Goal: Download file/media

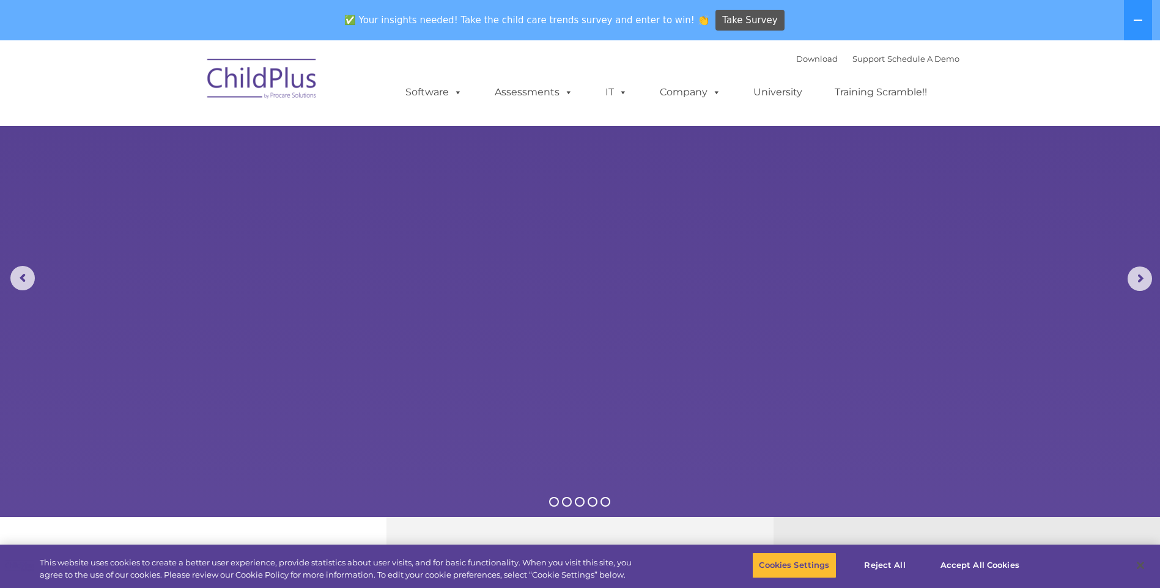
select select "MEDIUM"
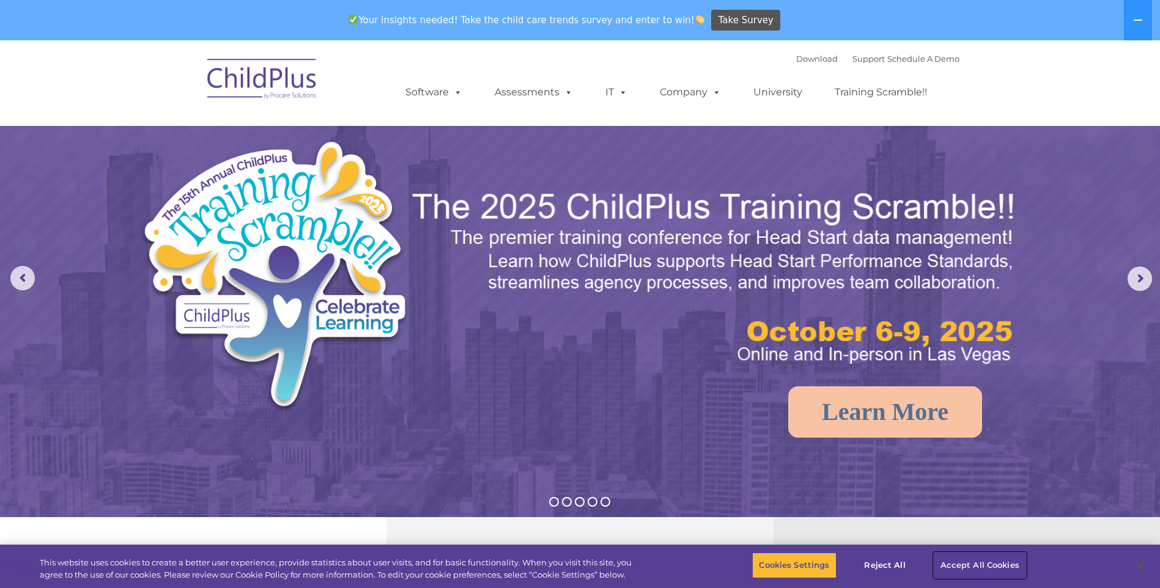
click at [953, 565] on button "Accept All Cookies" at bounding box center [980, 566] width 92 height 26
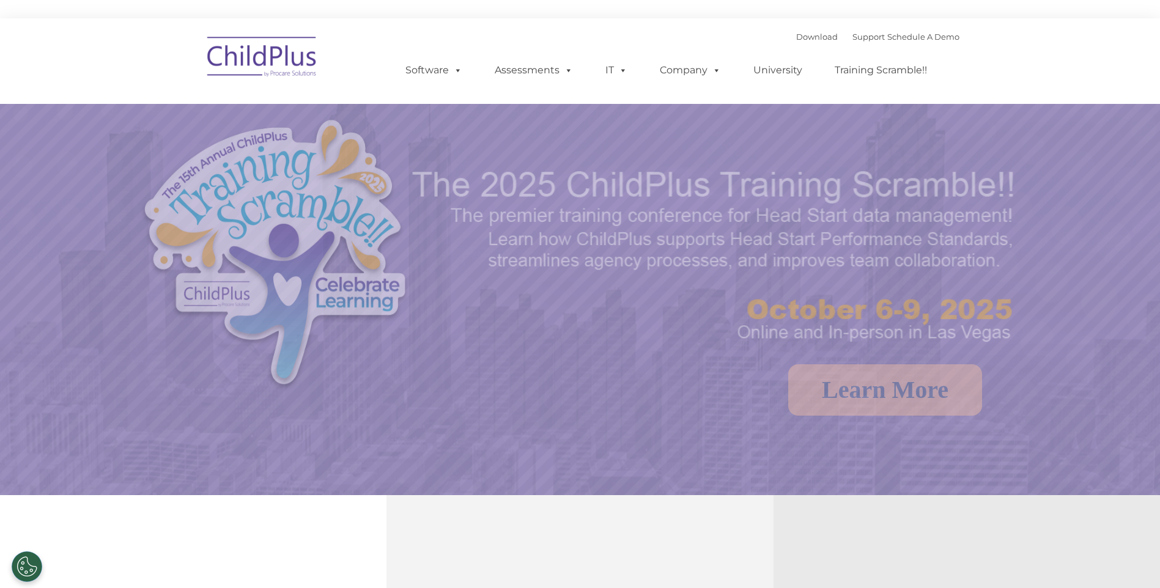
select select "MEDIUM"
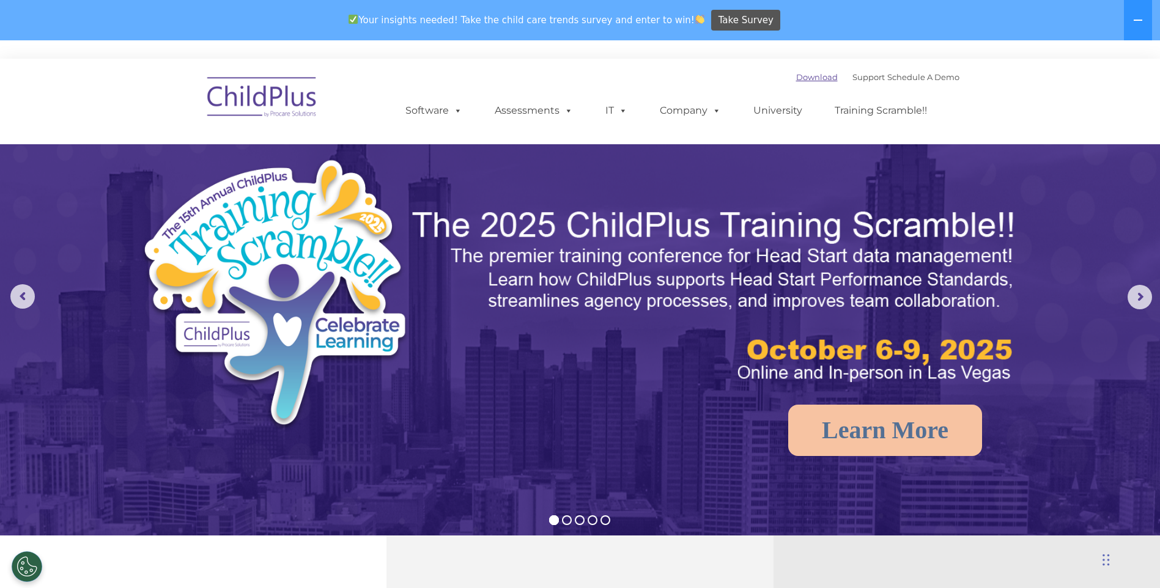
click at [805, 77] on link "Download" at bounding box center [817, 77] width 42 height 10
